Goal: Information Seeking & Learning: Learn about a topic

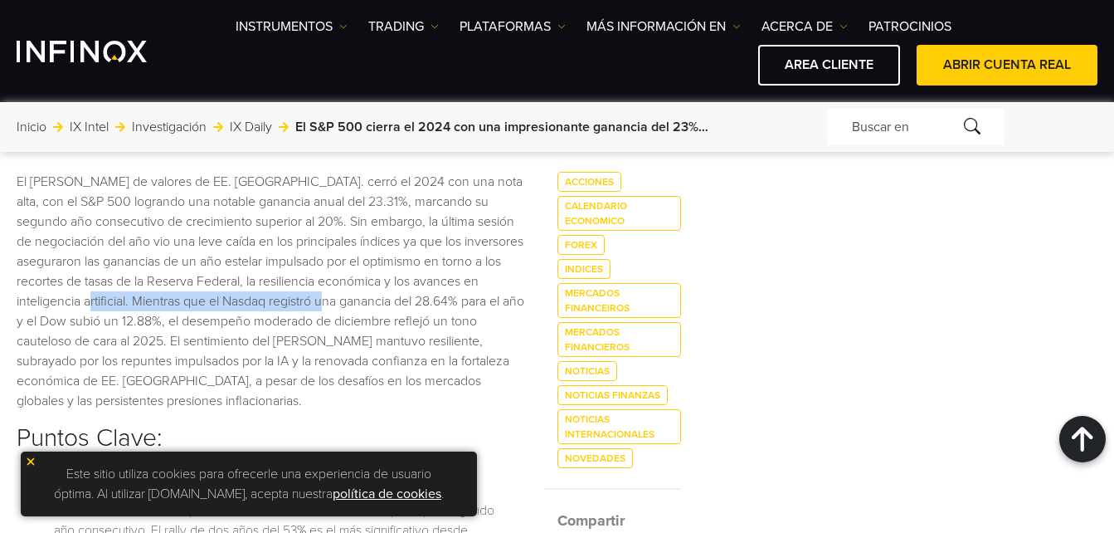
drag, startPoint x: 192, startPoint y: 295, endPoint x: 457, endPoint y: 307, distance: 265.8
click at [457, 307] on p "El [PERSON_NAME] de valores de EE. [GEOGRAPHIC_DATA]. cerró el 2024 con una not…" at bounding box center [271, 291] width 508 height 239
drag, startPoint x: 107, startPoint y: 321, endPoint x: 179, endPoint y: 324, distance: 72.2
click at [179, 324] on p "El [PERSON_NAME] de valores de EE. [GEOGRAPHIC_DATA]. cerró el 2024 con una not…" at bounding box center [271, 291] width 508 height 239
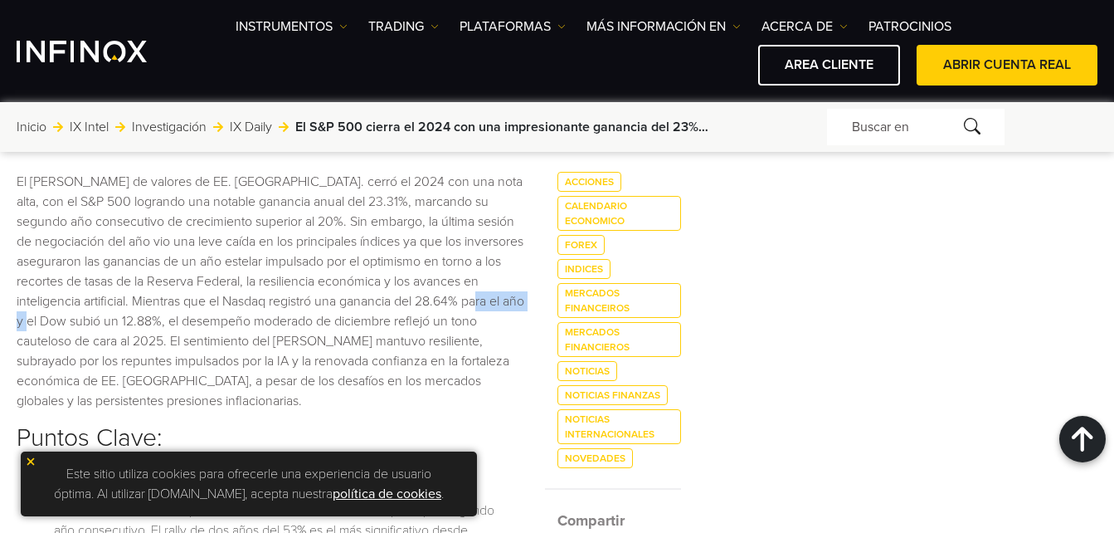
click at [179, 324] on p "El [PERSON_NAME] de valores de EE. [GEOGRAPHIC_DATA]. cerró el 2024 con una not…" at bounding box center [271, 291] width 508 height 239
drag, startPoint x: 255, startPoint y: 201, endPoint x: 288, endPoint y: 202, distance: 33.2
click at [288, 202] on p "El [PERSON_NAME] de valores de EE. [GEOGRAPHIC_DATA]. cerró el 2024 con una not…" at bounding box center [271, 291] width 508 height 239
drag, startPoint x: 288, startPoint y: 202, endPoint x: 332, endPoint y: 199, distance: 44.1
click at [332, 199] on p "El [PERSON_NAME] de valores de EE. [GEOGRAPHIC_DATA]. cerró el 2024 con una not…" at bounding box center [271, 291] width 508 height 239
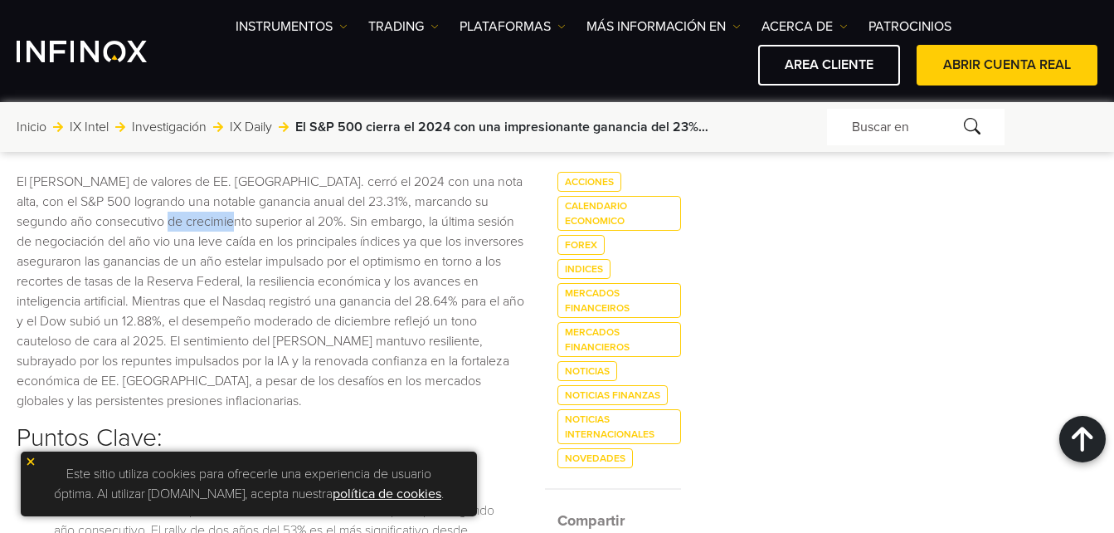
drag, startPoint x: 213, startPoint y: 218, endPoint x: 275, endPoint y: 217, distance: 62.3
click at [275, 217] on p "El [PERSON_NAME] de valores de EE. [GEOGRAPHIC_DATA]. cerró el 2024 con una not…" at bounding box center [271, 291] width 508 height 239
click at [227, 298] on p "El [PERSON_NAME] de valores de EE. [GEOGRAPHIC_DATA]. cerró el 2024 con una not…" at bounding box center [271, 291] width 508 height 239
drag, startPoint x: 227, startPoint y: 298, endPoint x: 455, endPoint y: 295, distance: 227.4
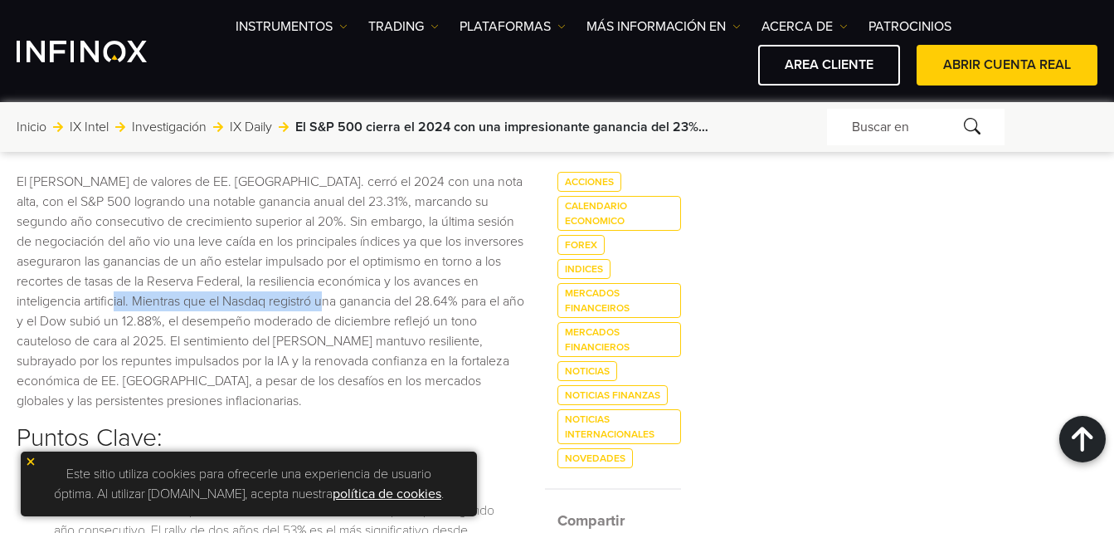
click at [455, 295] on p "El [PERSON_NAME] de valores de EE. [GEOGRAPHIC_DATA]. cerró el 2024 con una not…" at bounding box center [271, 291] width 508 height 239
drag, startPoint x: 455, startPoint y: 295, endPoint x: 439, endPoint y: 300, distance: 16.5
click at [439, 300] on p "El [PERSON_NAME] de valores de EE. [GEOGRAPHIC_DATA]. cerró el 2024 con una not…" at bounding box center [271, 291] width 508 height 239
